Goal: Information Seeking & Learning: Find specific fact

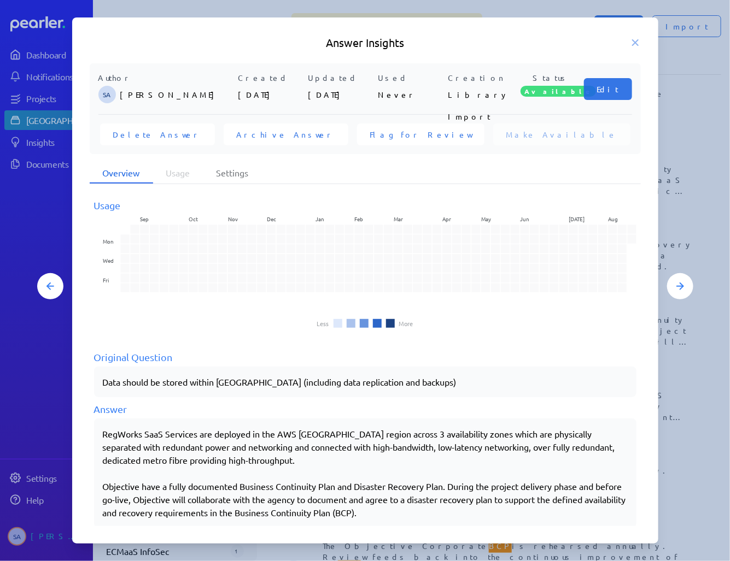
scroll to position [11, 0]
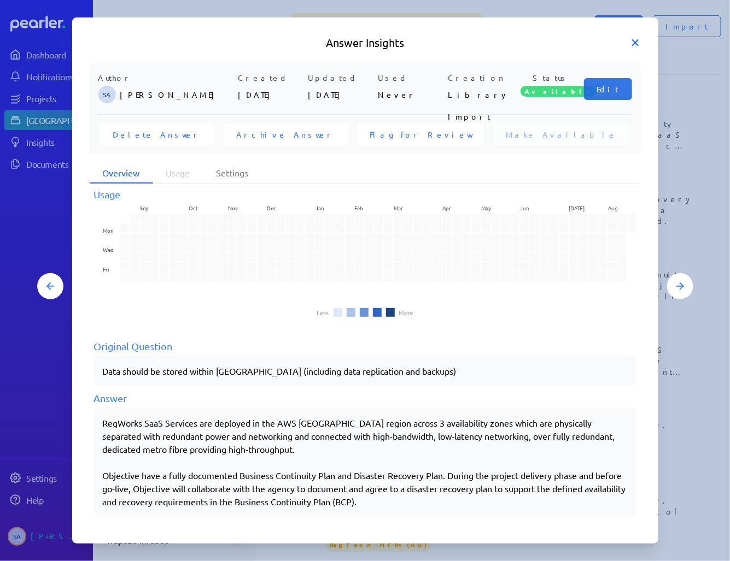
click at [635, 40] on icon at bounding box center [635, 42] width 11 height 11
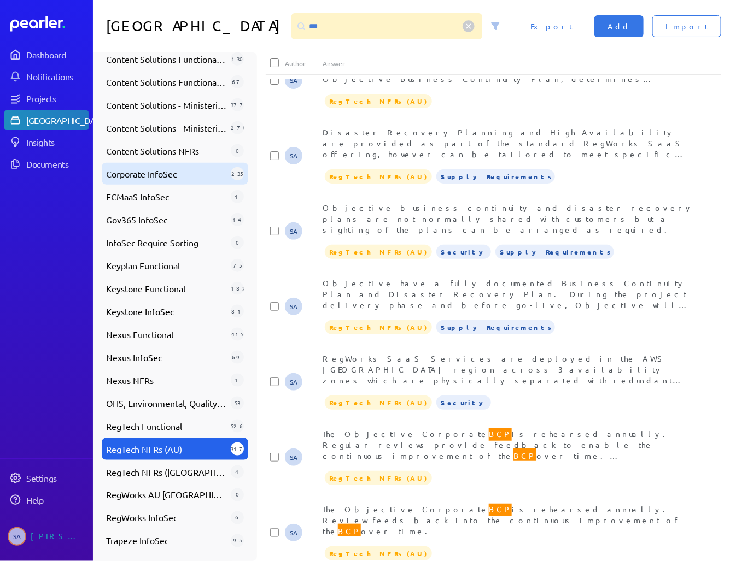
scroll to position [45, 0]
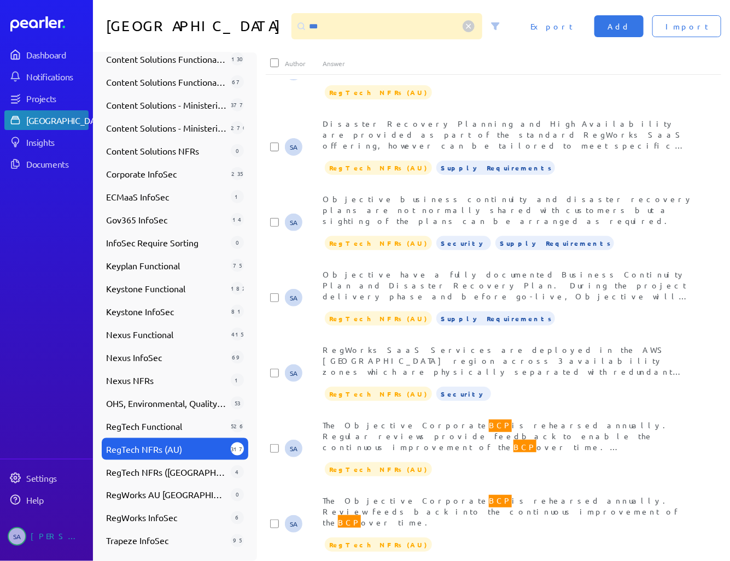
click at [158, 449] on span "RegTech NFRs (AU)" at bounding box center [166, 449] width 120 height 13
drag, startPoint x: 353, startPoint y: 23, endPoint x: 350, endPoint y: 29, distance: 6.6
click at [353, 23] on input "***" at bounding box center [386, 26] width 191 height 26
drag, startPoint x: 330, startPoint y: 22, endPoint x: 245, endPoint y: 31, distance: 84.6
click at [287, 30] on div "***" at bounding box center [400, 26] width 226 height 26
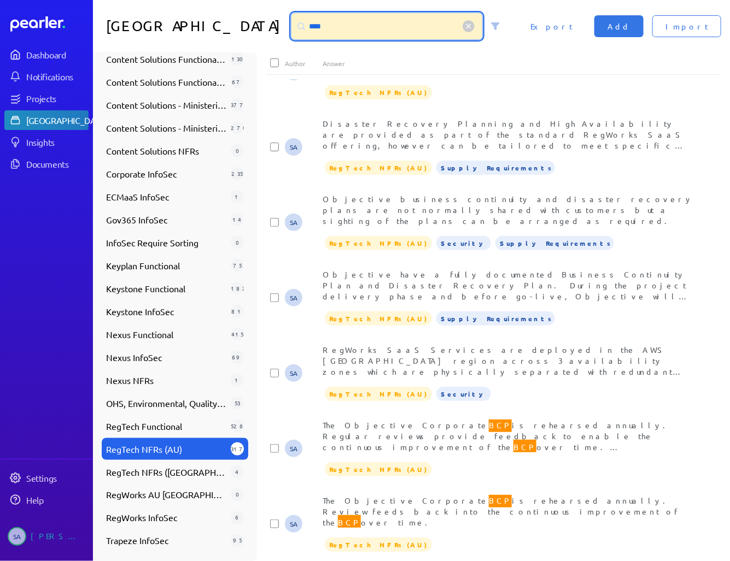
scroll to position [37, 0]
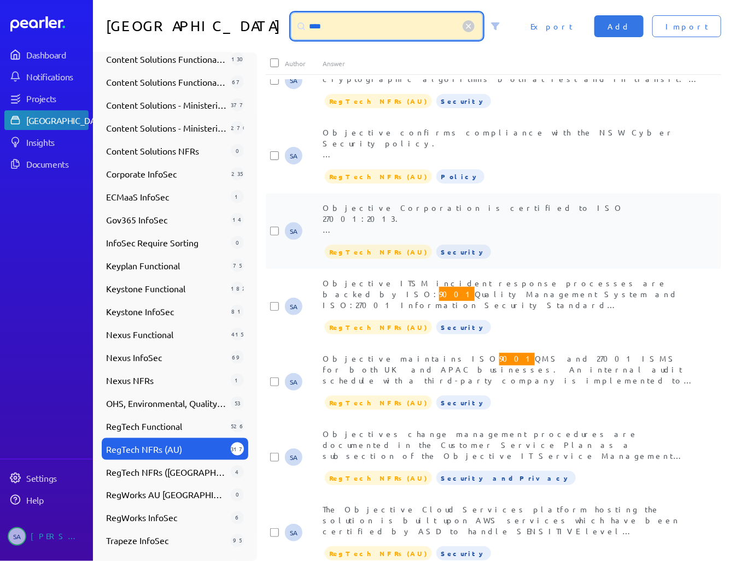
type input "****"
click at [469, 222] on div "Objective Corporation is certified to ISO 27001:2013. The Objective Cloud Servi…" at bounding box center [511, 218] width 379 height 33
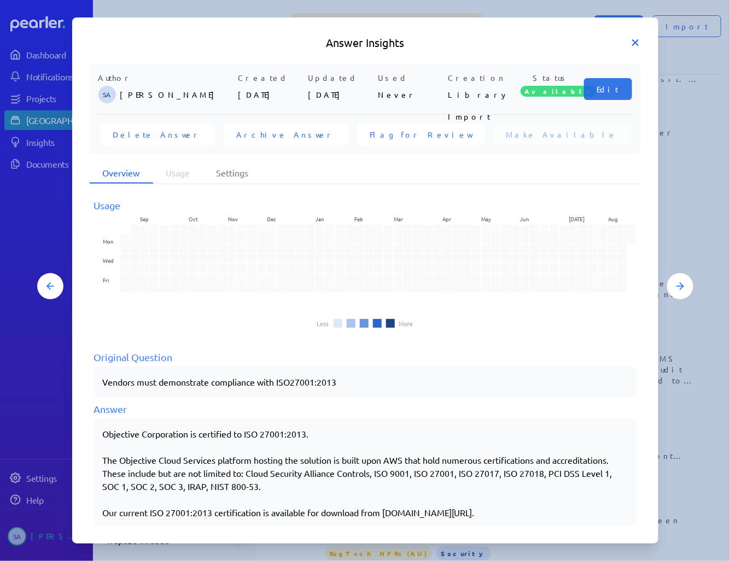
click at [635, 39] on icon at bounding box center [635, 42] width 11 height 11
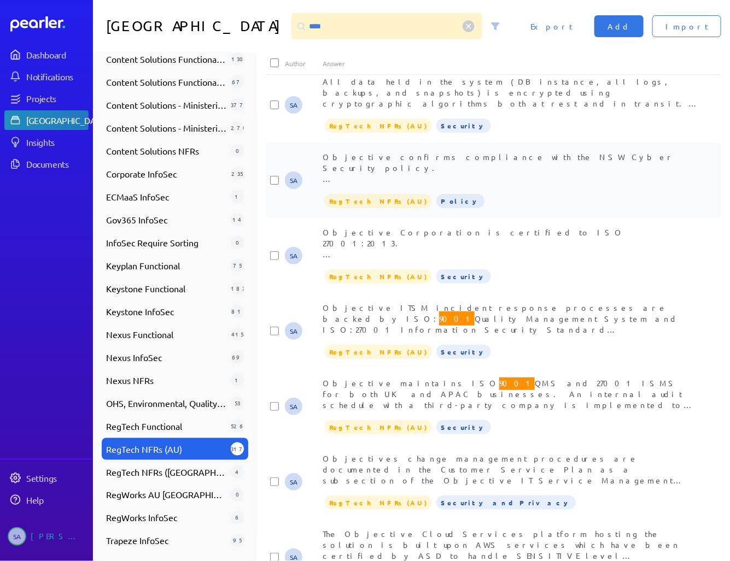
scroll to position [0, 0]
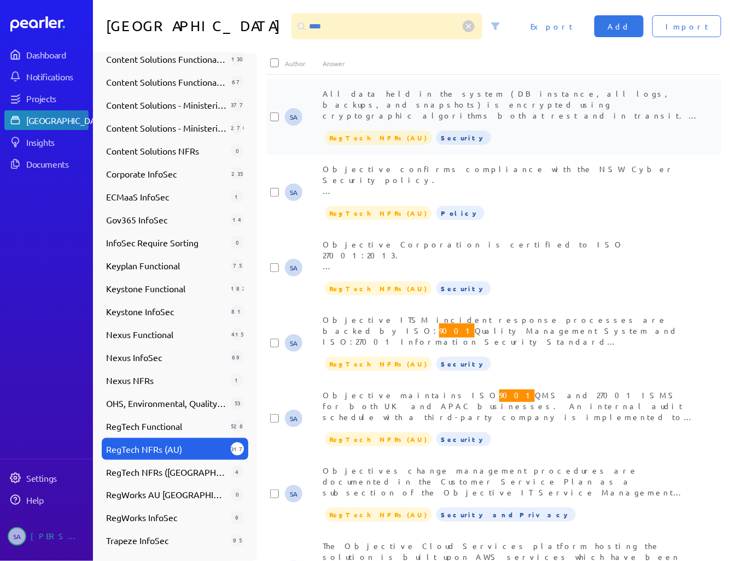
click at [565, 115] on span "All data held in the system (DB instance, all logs, backups, and snapshots) is …" at bounding box center [510, 170] width 376 height 163
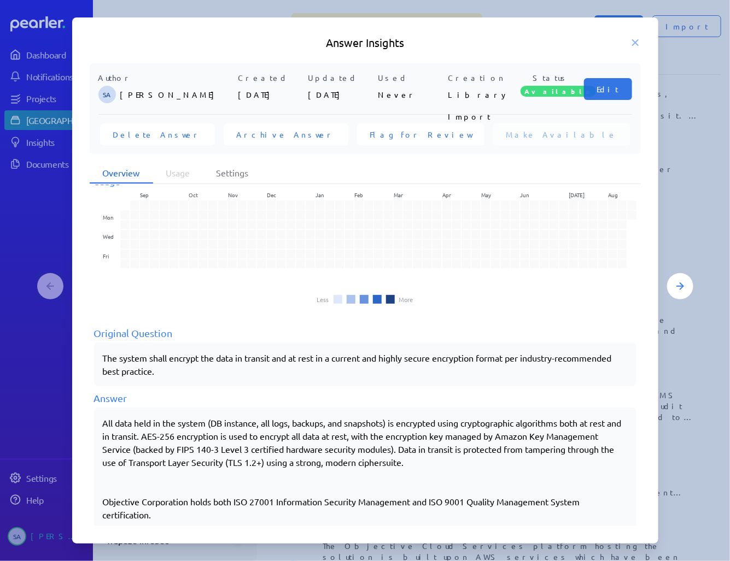
scroll to position [37, 0]
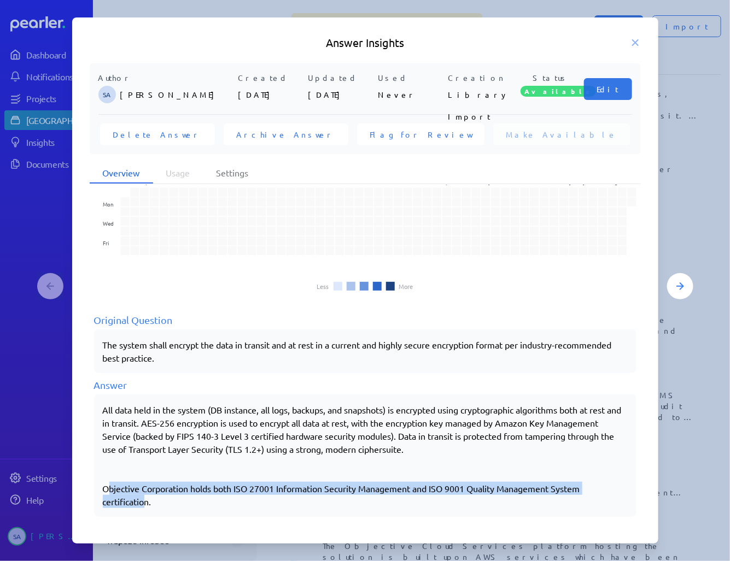
drag, startPoint x: 103, startPoint y: 486, endPoint x: 142, endPoint y: 508, distance: 44.5
click at [142, 508] on div "All data held in the system (DB instance, all logs, backups, and snapshots) is …" at bounding box center [365, 456] width 542 height 122
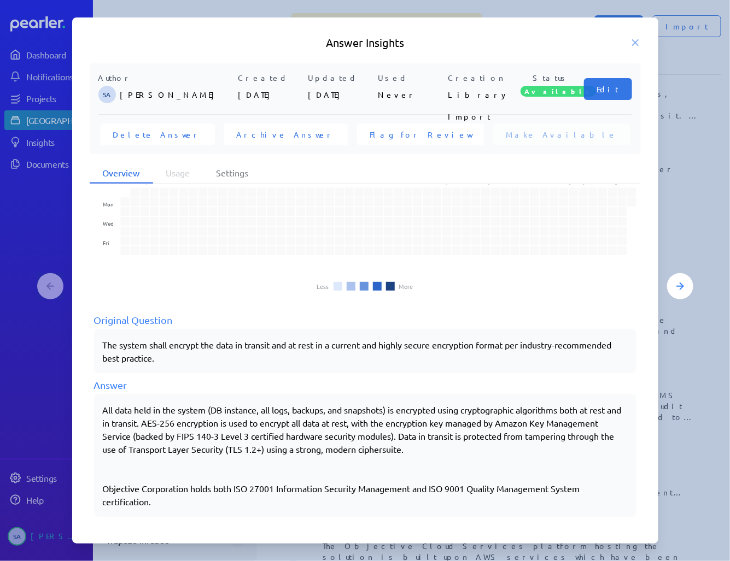
drag, startPoint x: 142, startPoint y: 508, endPoint x: 124, endPoint y: 445, distance: 66.1
click at [124, 445] on p "All data held in the system (DB instance, all logs, backups, and snapshots) is …" at bounding box center [365, 429] width 525 height 52
drag, startPoint x: 103, startPoint y: 410, endPoint x: 159, endPoint y: 503, distance: 108.6
click at [159, 503] on div "All data held in the system (DB instance, all logs, backups, and snapshots) is …" at bounding box center [365, 455] width 525 height 105
drag, startPoint x: 159, startPoint y: 503, endPoint x: 140, endPoint y: 493, distance: 21.8
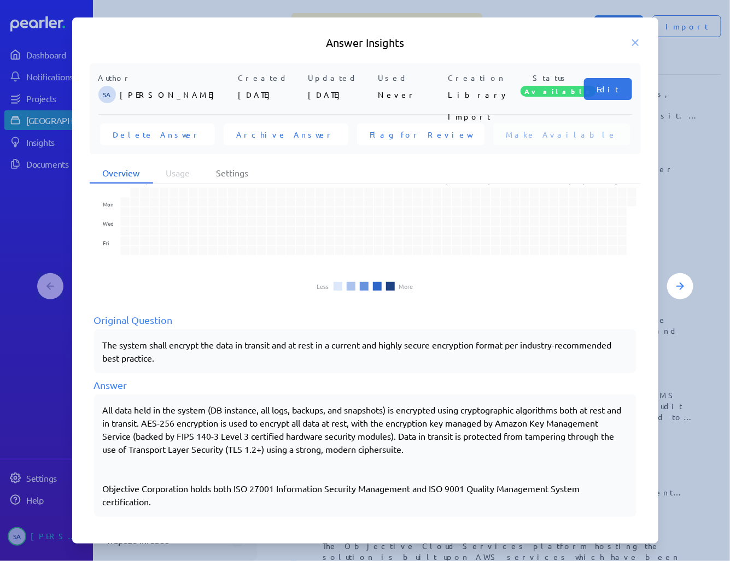
click at [140, 493] on p "Objective Corporation holds both ISO 27001 Information Security Management and …" at bounding box center [365, 495] width 525 height 26
click at [120, 487] on p "Objective Corporation holds both ISO 27001 Information Security Management and …" at bounding box center [365, 495] width 525 height 26
click at [116, 483] on p "Objective Corporation holds both ISO 27001 Information Security Management and …" at bounding box center [365, 495] width 525 height 26
click at [107, 468] on div "All data held in the system (DB instance, all logs, backups, and snapshots) is …" at bounding box center [365, 455] width 525 height 105
drag, startPoint x: 103, startPoint y: 409, endPoint x: 158, endPoint y: 501, distance: 106.4
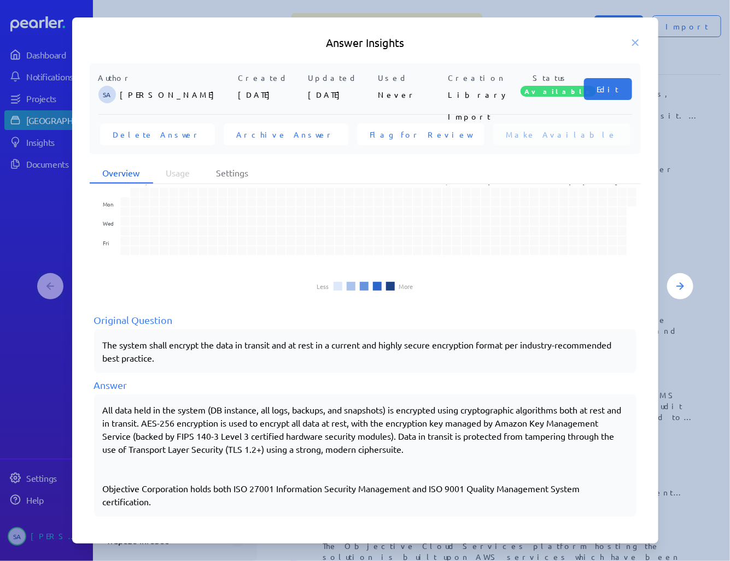
click at [158, 501] on div "All data held in the system (DB instance, all logs, backups, and snapshots) is …" at bounding box center [365, 455] width 525 height 105
copy div "All data held in the system (DB instance, all logs, backups, and snapshots) is …"
